Goal: Navigation & Orientation: Find specific page/section

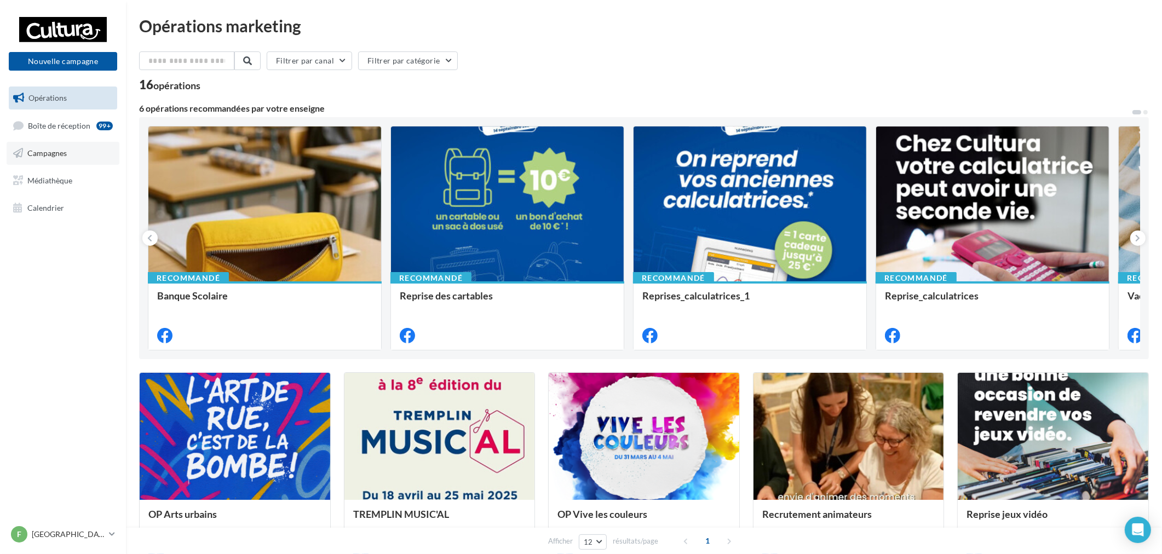
click at [61, 156] on span "Campagnes" at bounding box center [46, 152] width 39 height 9
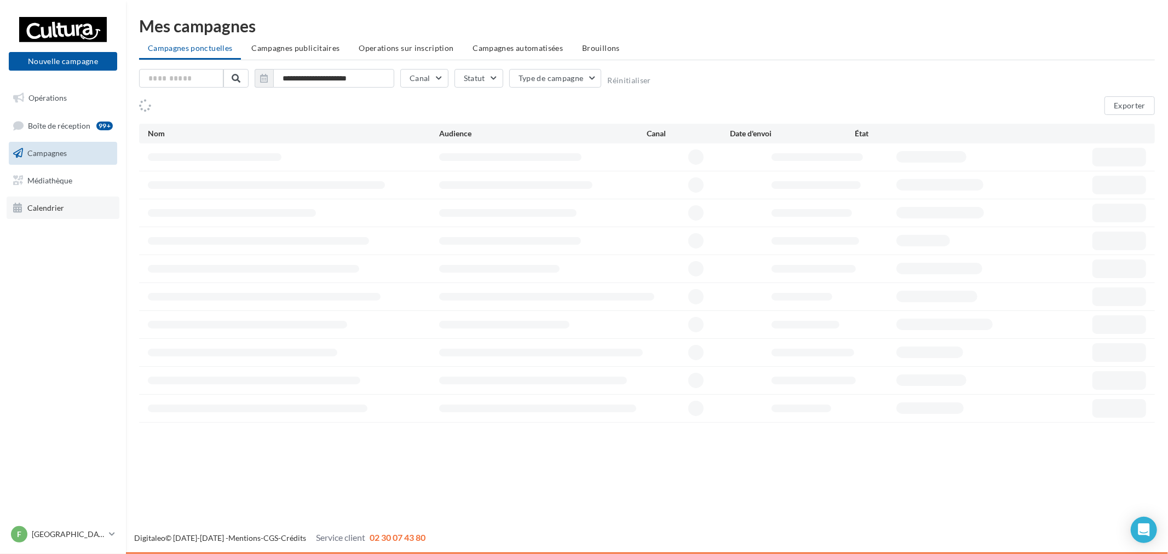
click at [72, 203] on link "Calendrier" at bounding box center [63, 208] width 113 height 23
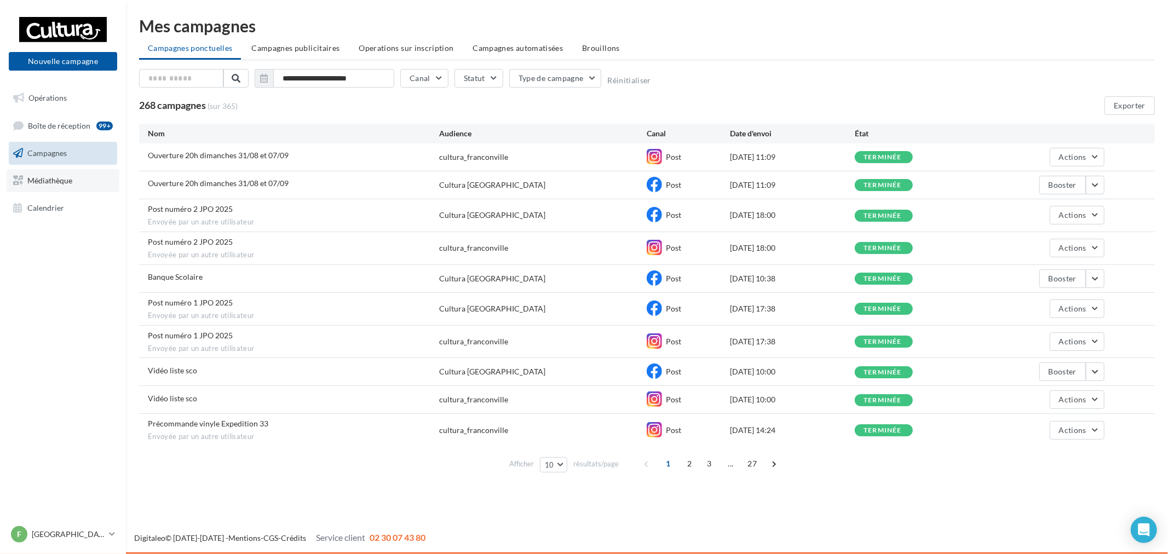
click at [68, 170] on link "Médiathèque" at bounding box center [63, 180] width 113 height 23
